Goal: Information Seeking & Learning: Learn about a topic

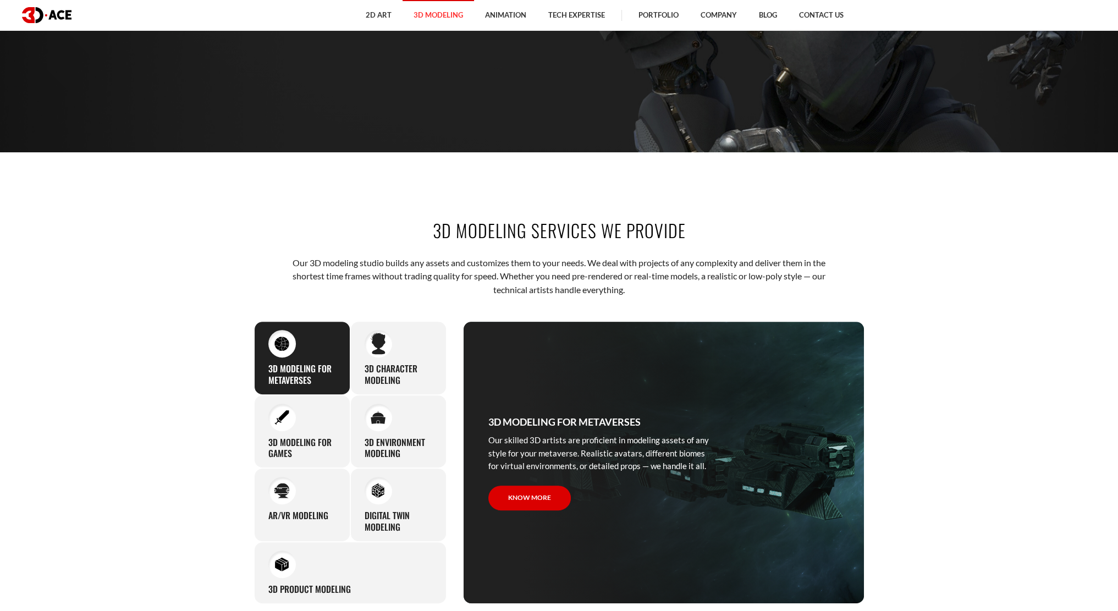
scroll to position [550, 0]
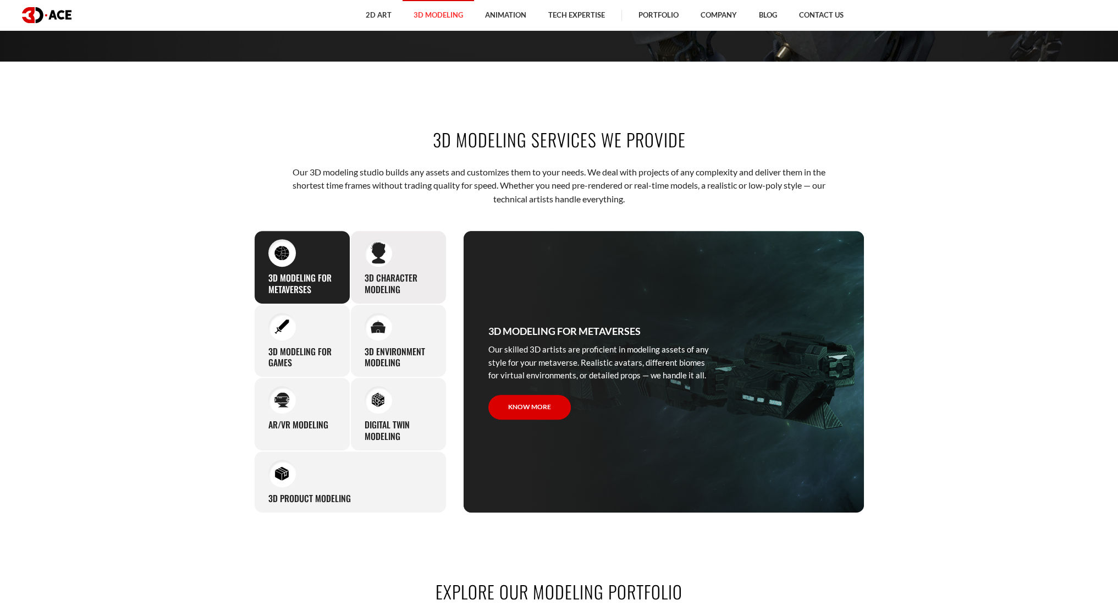
click at [405, 270] on div "3D character modeling We are fond of making memorable characters that captivate…" at bounding box center [398, 267] width 96 height 74
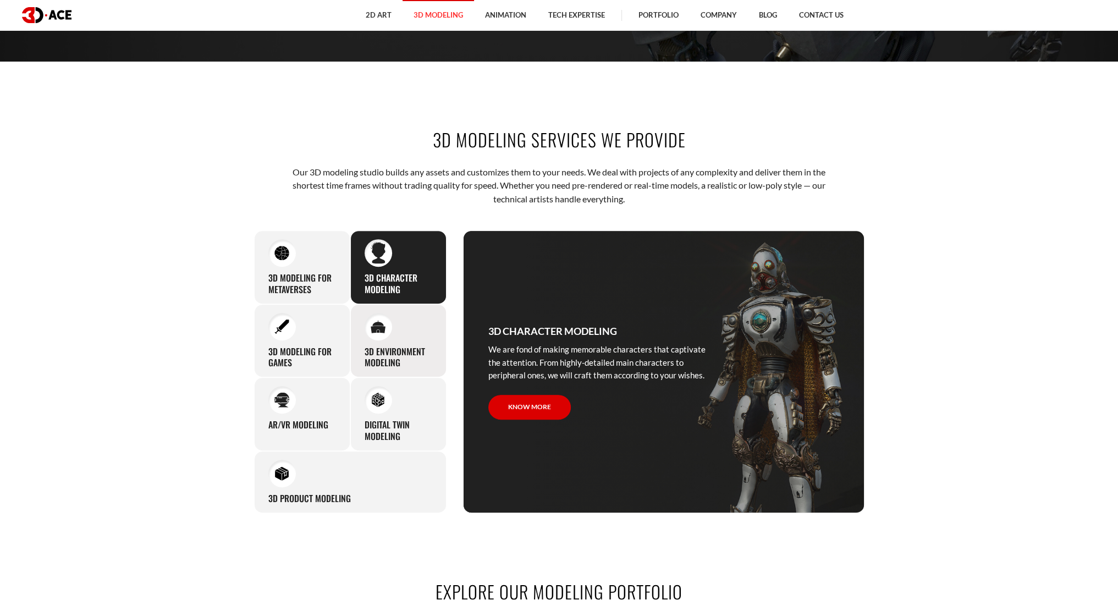
drag, startPoint x: 387, startPoint y: 349, endPoint x: 374, endPoint y: 353, distance: 13.9
click at [387, 349] on h3 "3D environment modeling" at bounding box center [399, 357] width 68 height 23
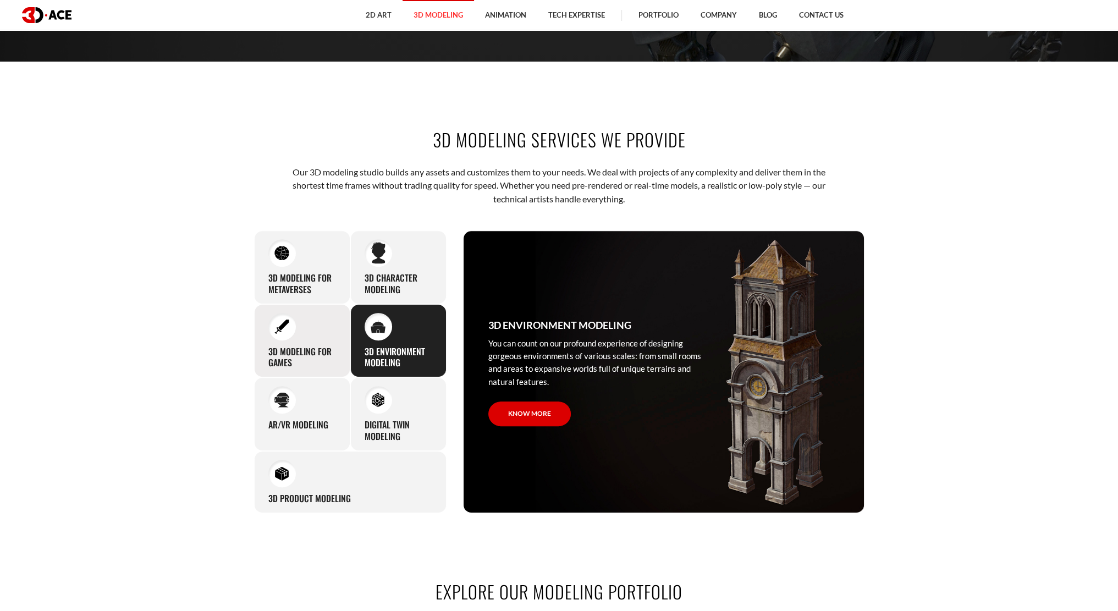
click at [293, 353] on h3 "3D modeling for games" at bounding box center [302, 357] width 68 height 23
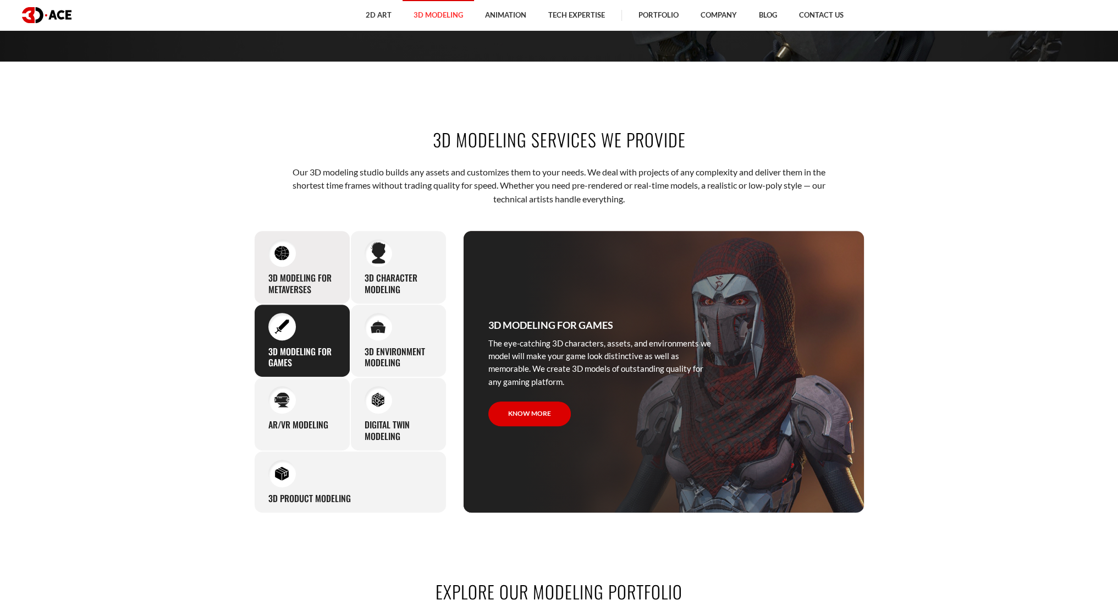
click at [292, 279] on h3 "3D Modeling for Metaverses" at bounding box center [302, 283] width 68 height 23
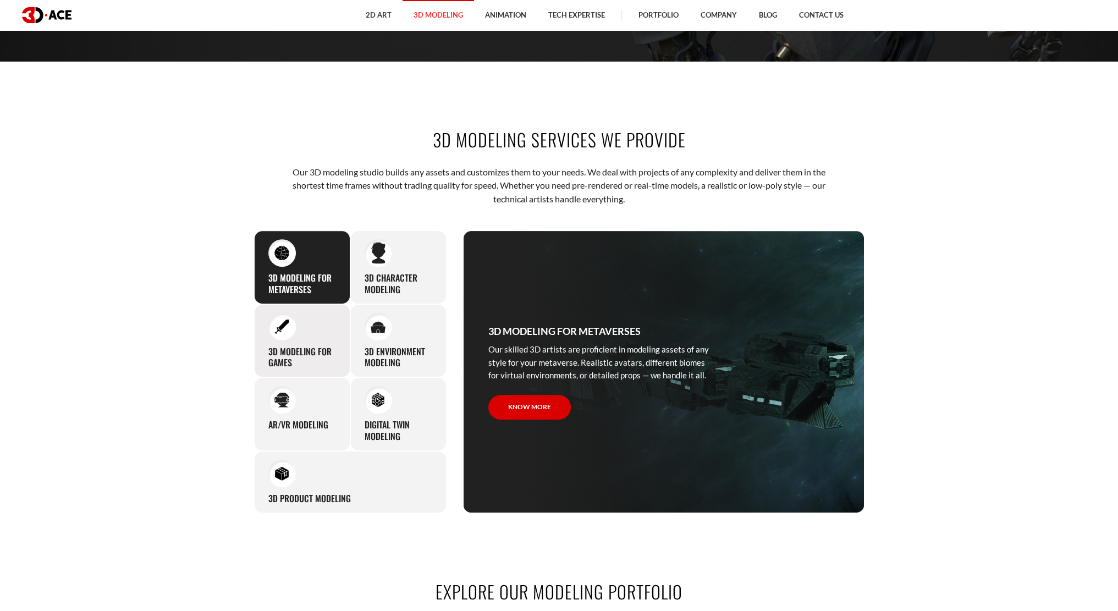
click at [313, 351] on h3 "3D modeling for games" at bounding box center [302, 357] width 68 height 23
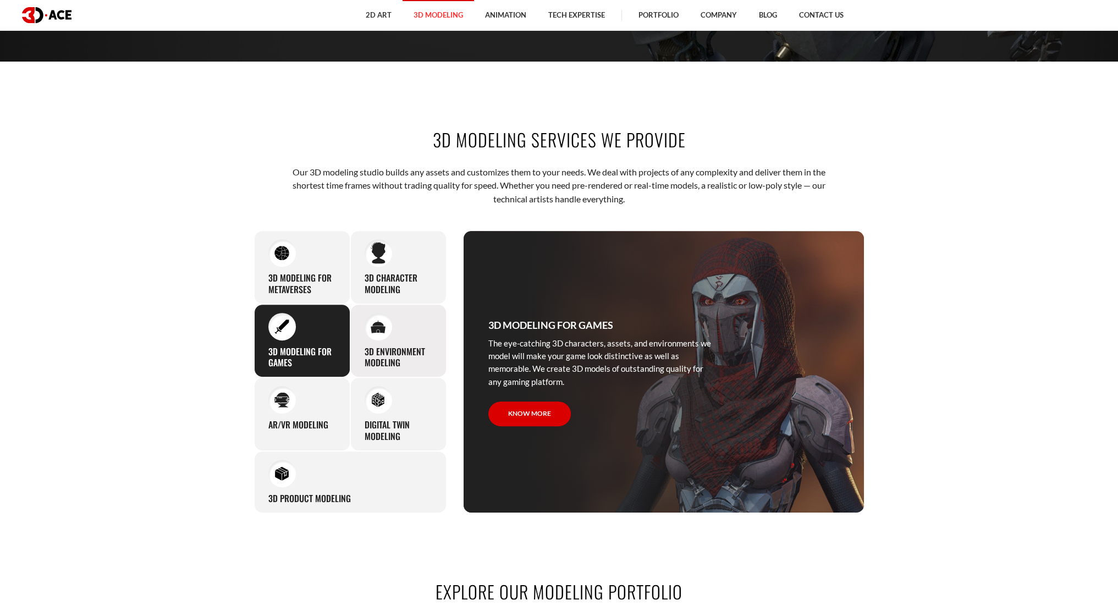
click at [372, 349] on h3 "3D environment modeling" at bounding box center [399, 357] width 68 height 23
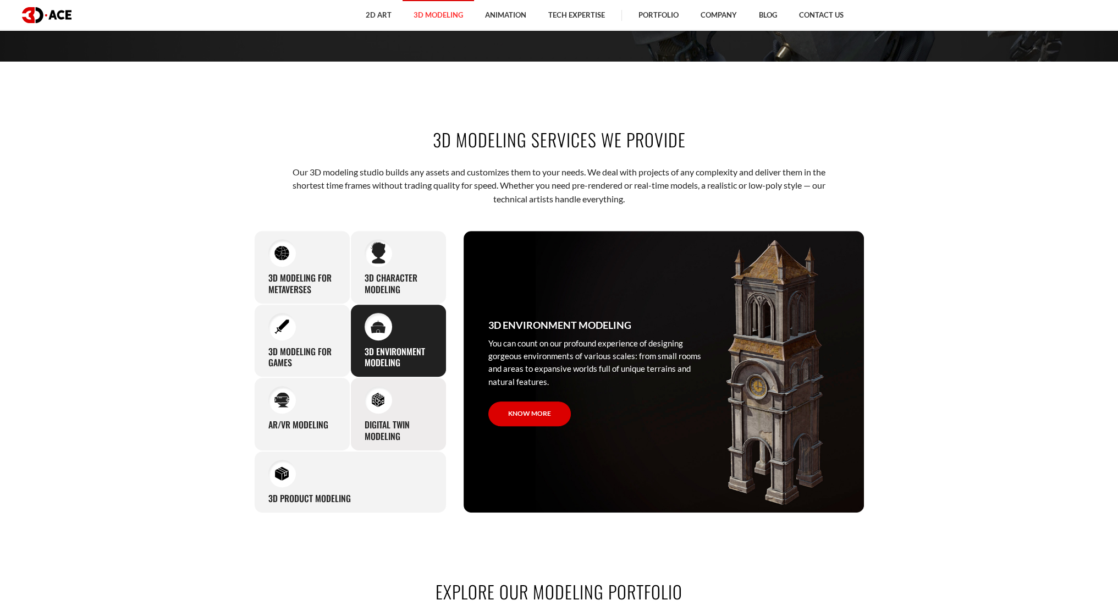
click at [392, 409] on div "Digital Twin modeling Though modeling for digital twins can become a real chall…" at bounding box center [398, 414] width 96 height 74
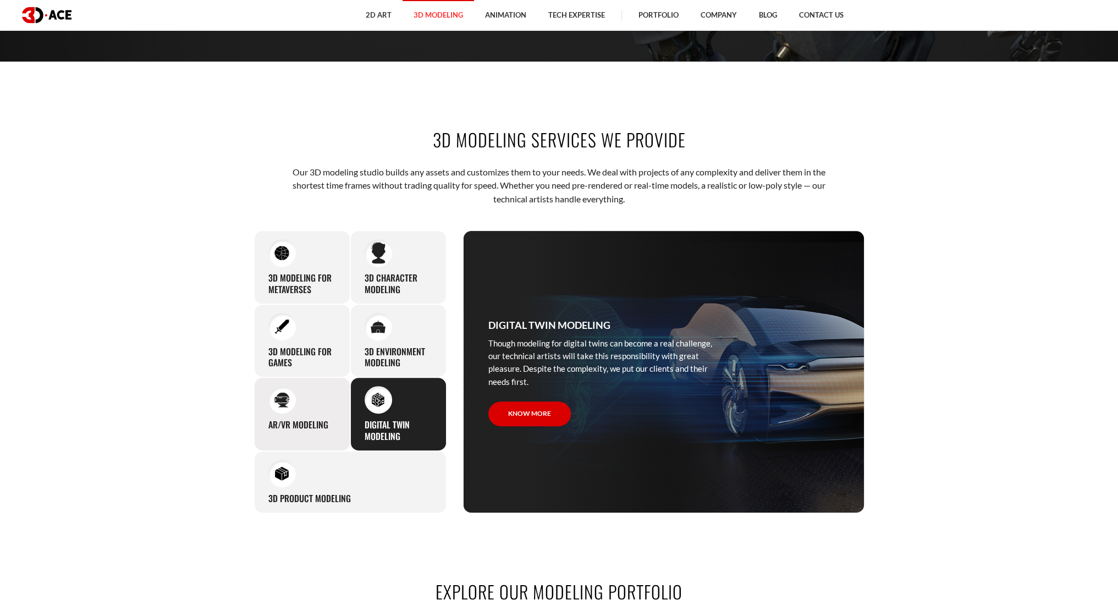
click at [341, 411] on div "AR/VR modeling Our custom 3D modeling company makes use of all the experience a…" at bounding box center [302, 414] width 96 height 74
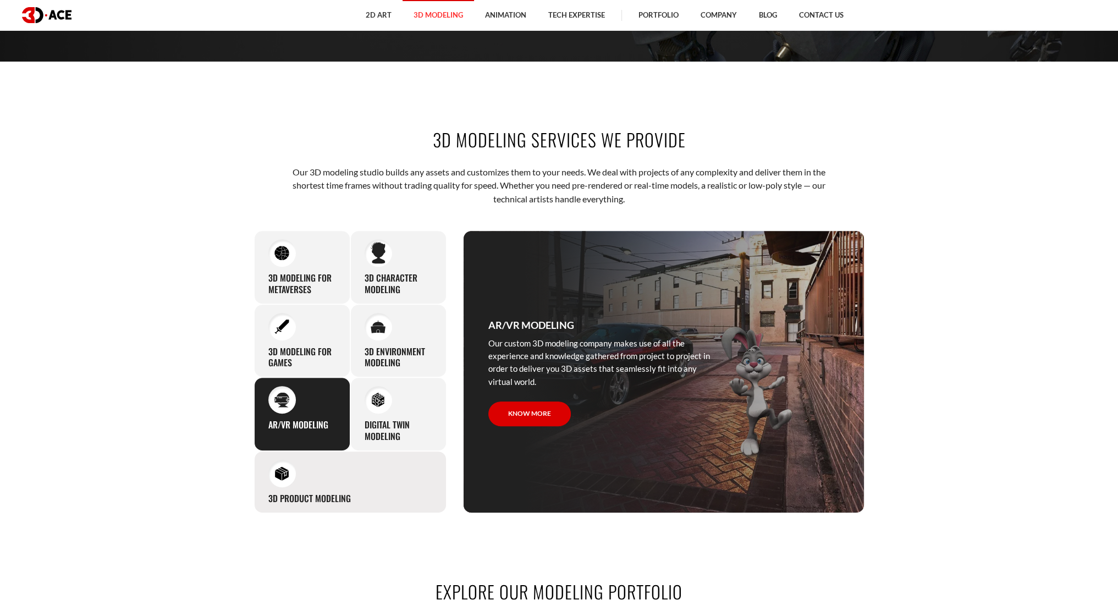
click at [332, 481] on div "3D Product Modeling Experienced professionals at 3D-Ace are capable of modeling…" at bounding box center [350, 482] width 192 height 62
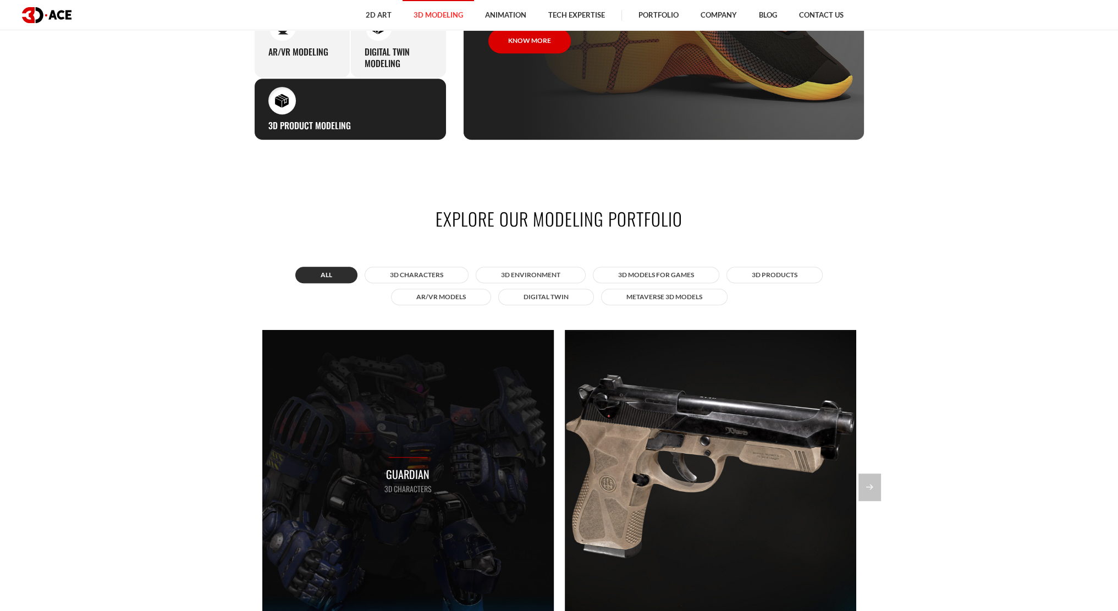
scroll to position [990, 0]
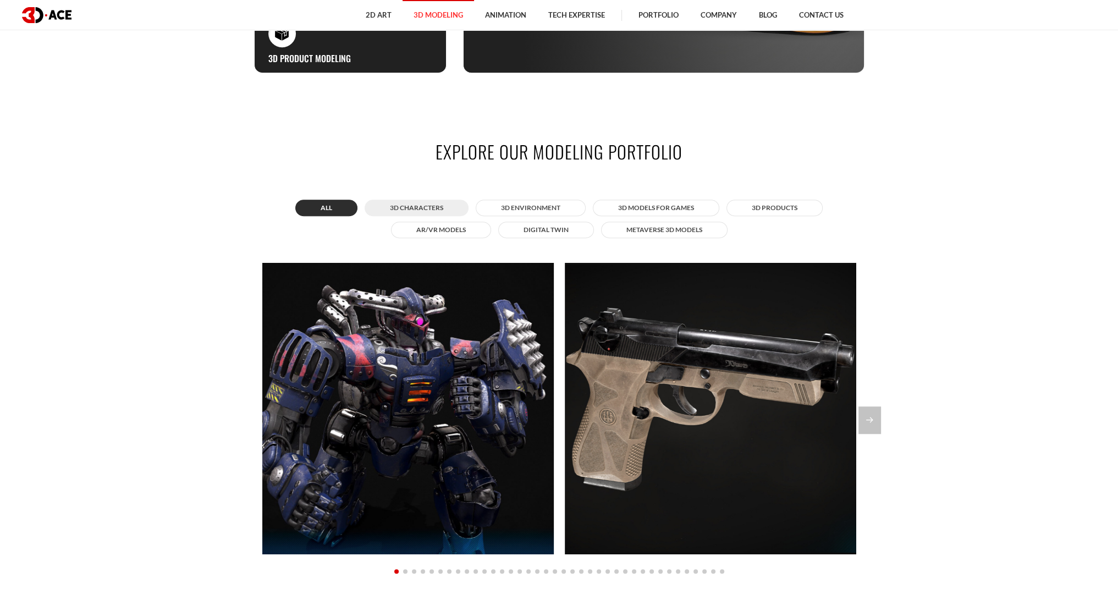
click at [433, 204] on button "3D Characters" at bounding box center [417, 208] width 104 height 16
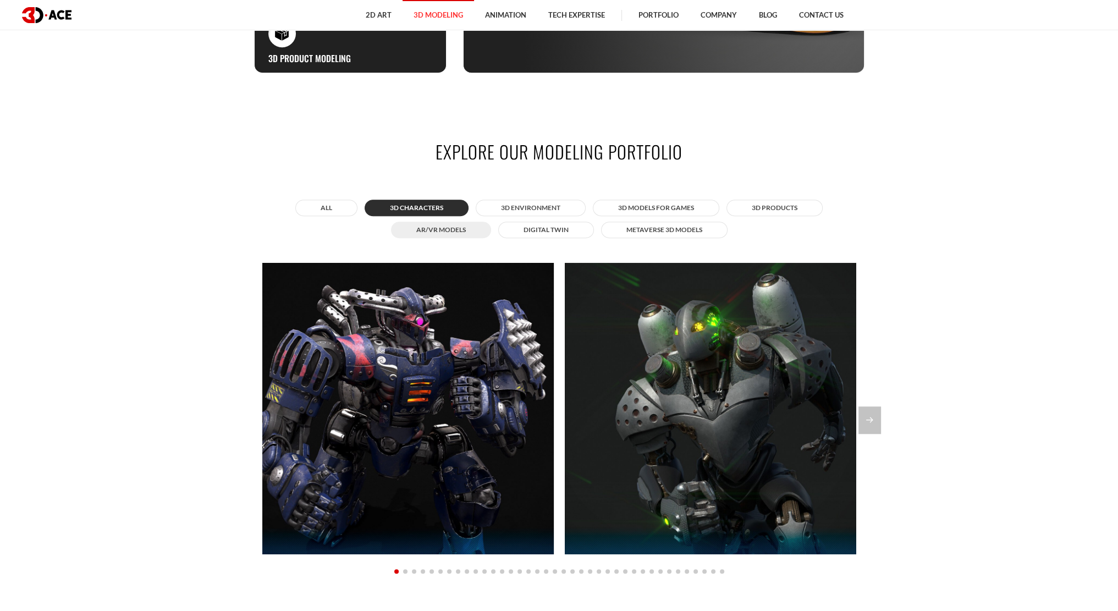
drag, startPoint x: 433, startPoint y: 232, endPoint x: 457, endPoint y: 230, distance: 23.7
click at [434, 232] on button "AR/VR Models" at bounding box center [441, 230] width 100 height 16
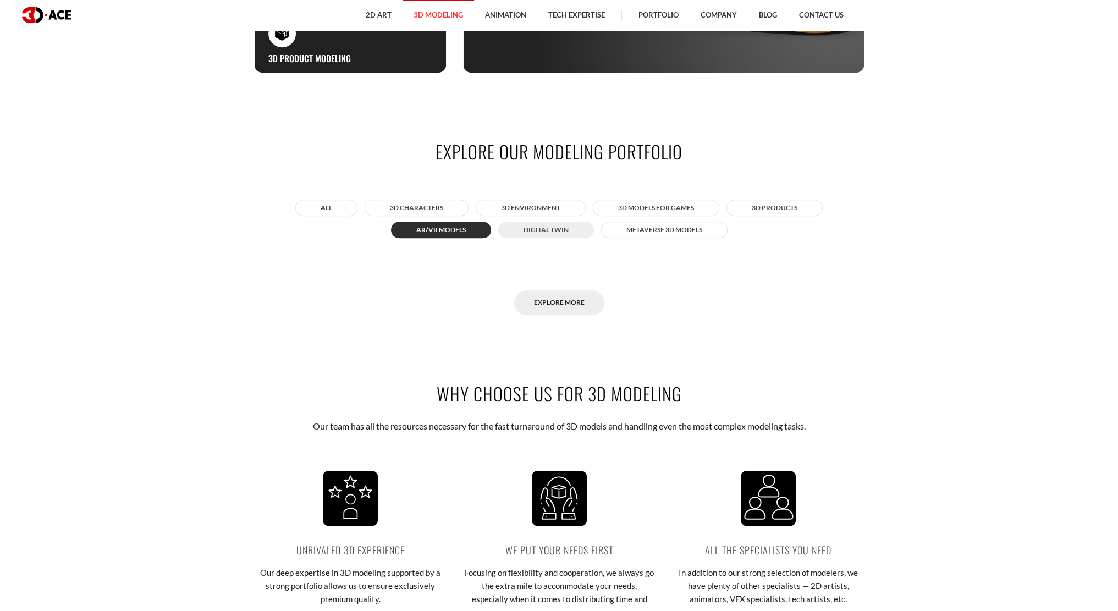
click at [537, 229] on button "Digital twin" at bounding box center [546, 230] width 96 height 16
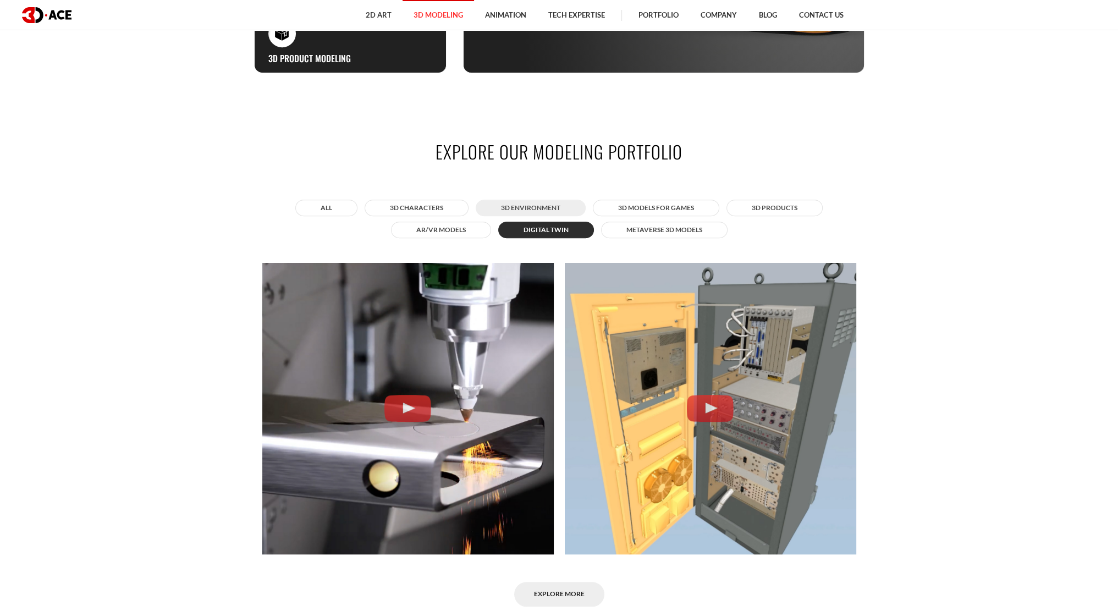
click at [537, 204] on button "3D Environment" at bounding box center [531, 208] width 110 height 16
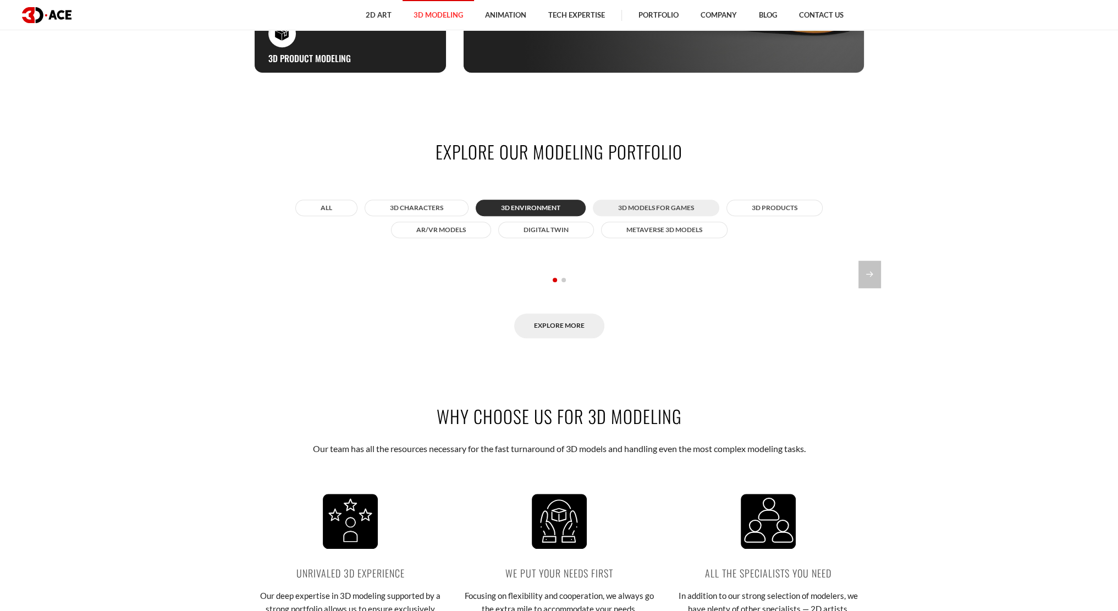
drag, startPoint x: 664, startPoint y: 199, endPoint x: 665, endPoint y: 213, distance: 14.3
click at [665, 200] on button "3D Models for Games" at bounding box center [656, 208] width 126 height 16
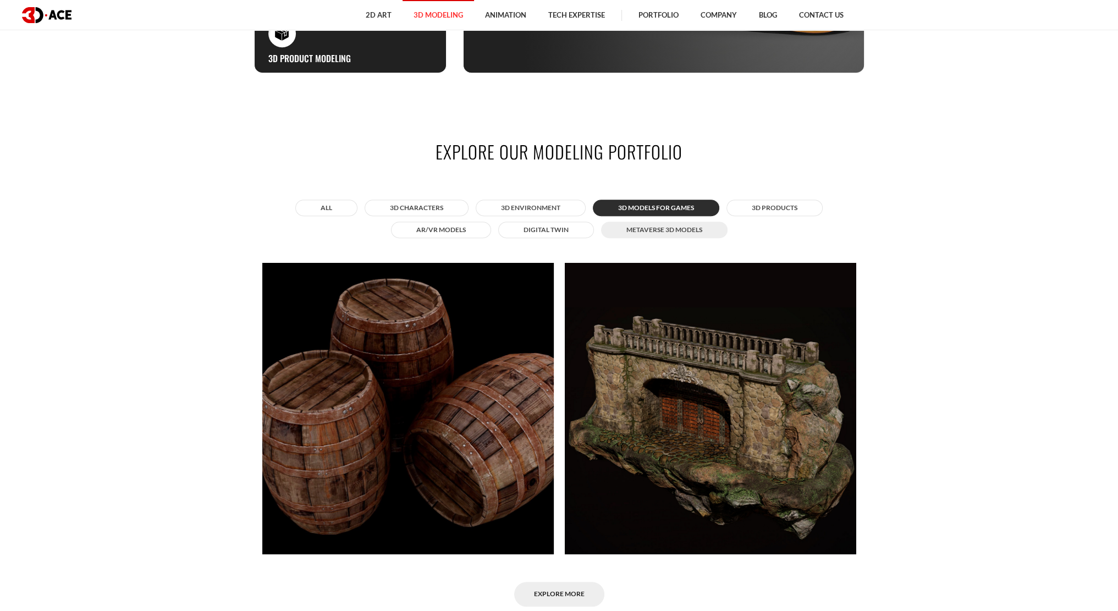
click at [663, 229] on button "Metaverse 3D Models" at bounding box center [664, 230] width 126 height 16
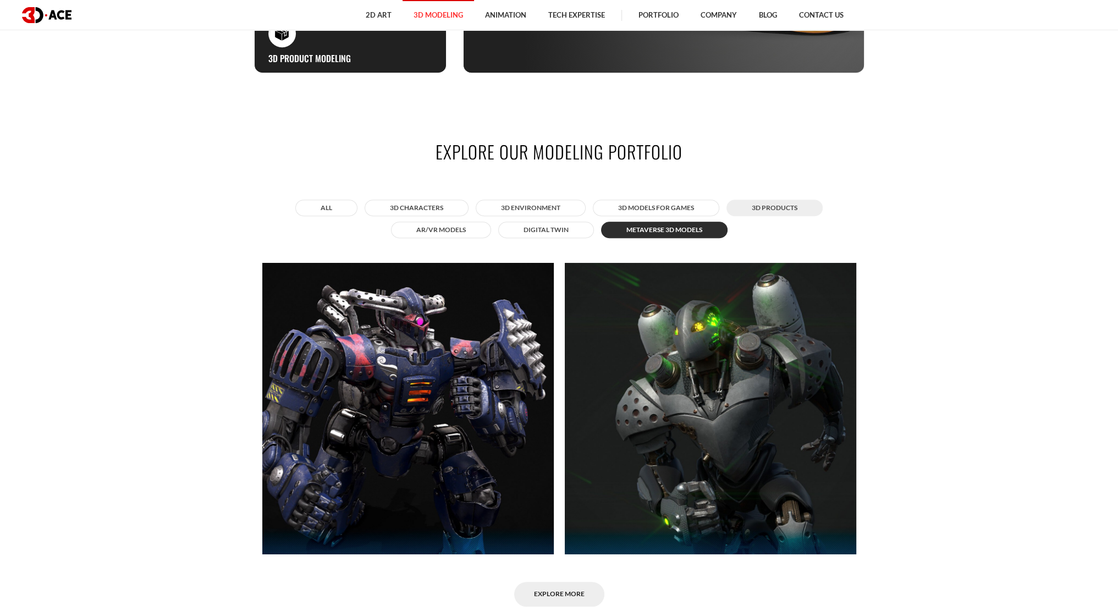
click at [773, 207] on button "3D Products" at bounding box center [774, 208] width 96 height 16
